Goal: Task Accomplishment & Management: Use online tool/utility

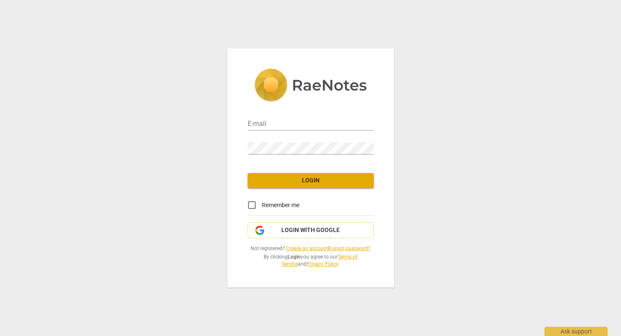
type input "[EMAIL_ADDRESS][DOMAIN_NAME]"
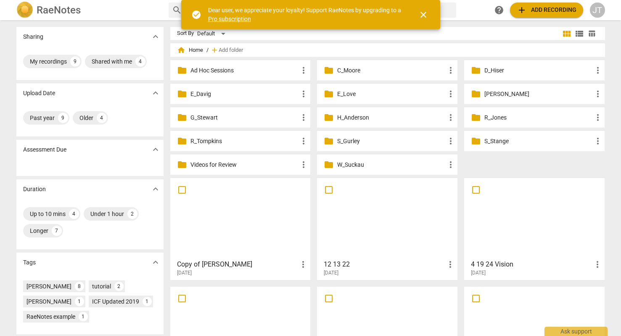
click at [424, 17] on span "close" at bounding box center [423, 15] width 10 height 10
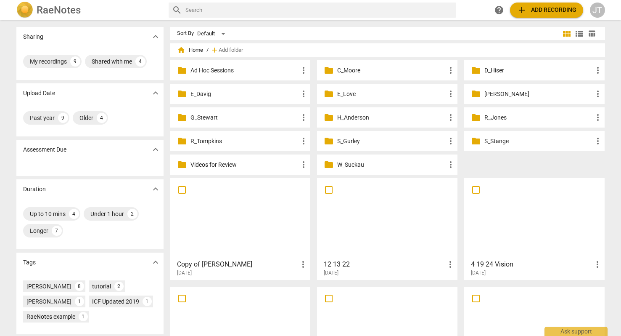
click at [522, 11] on span "add" at bounding box center [522, 10] width 10 height 10
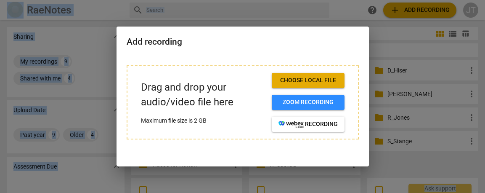
drag, startPoint x: 114, startPoint y: 11, endPoint x: 448, endPoint y: -109, distance: 354.7
click at [448, 0] on html "RaeNotes search help add Add recording JT Sharing expand_more My recordings 9 S…" at bounding box center [242, 0] width 485 height 0
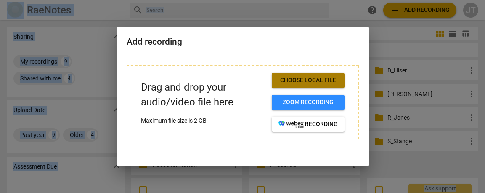
click at [307, 82] on span "Choose local file" at bounding box center [307, 80] width 59 height 8
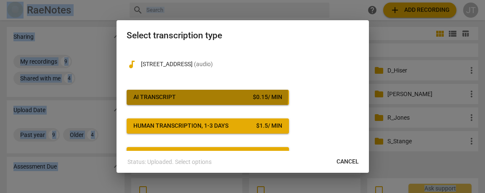
click at [180, 95] on span "AI Transcript $ 0.15 / min" at bounding box center [207, 97] width 149 height 8
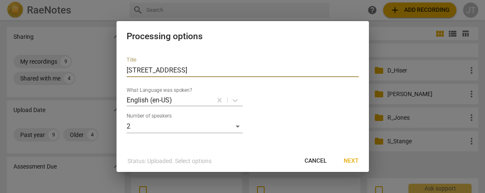
drag, startPoint x: 198, startPoint y: 68, endPoint x: 45, endPoint y: 61, distance: 152.4
click at [50, 61] on div "Processing options Title [STREET_ADDRESS] What Language was spoken? English (en…" at bounding box center [242, 96] width 485 height 193
click at [128, 70] on input "[PERSON_NAME]" at bounding box center [243, 69] width 232 height 13
type input "[DATE]_S.[PERSON_NAME]"
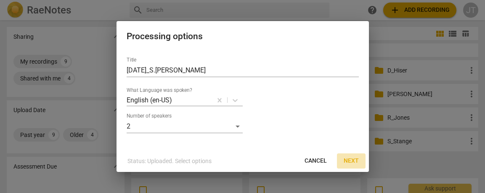
click at [347, 159] on span "Next" at bounding box center [351, 160] width 15 height 8
